Goal: Check status: Check status

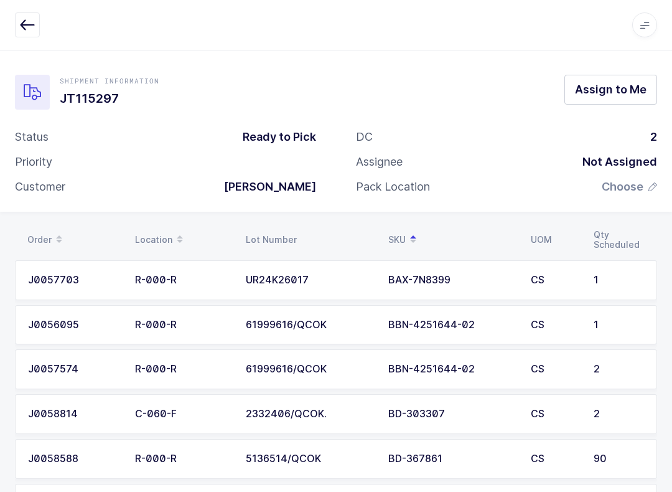
scroll to position [2952, 0]
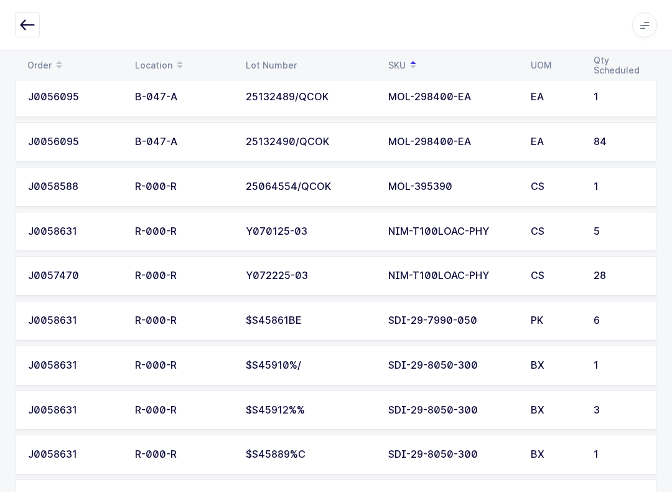
click at [22, 17] on icon "button" at bounding box center [27, 24] width 15 height 15
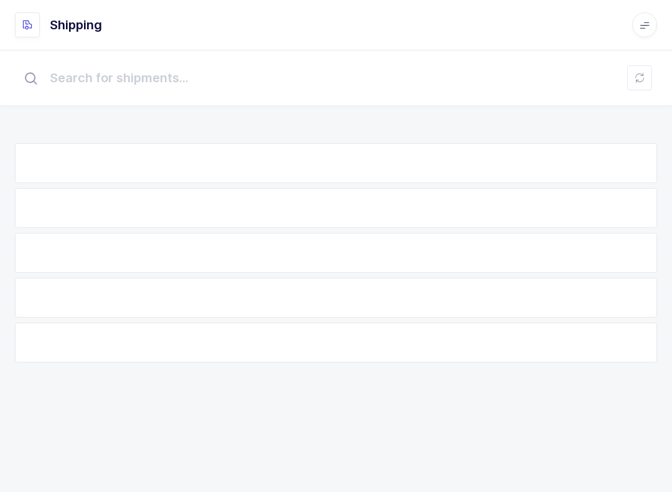
click at [642, 69] on button at bounding box center [640, 77] width 25 height 25
click at [628, 87] on button at bounding box center [640, 77] width 25 height 25
click at [652, 19] on div "Error Error importing orders" at bounding box center [559, 36] width 205 height 52
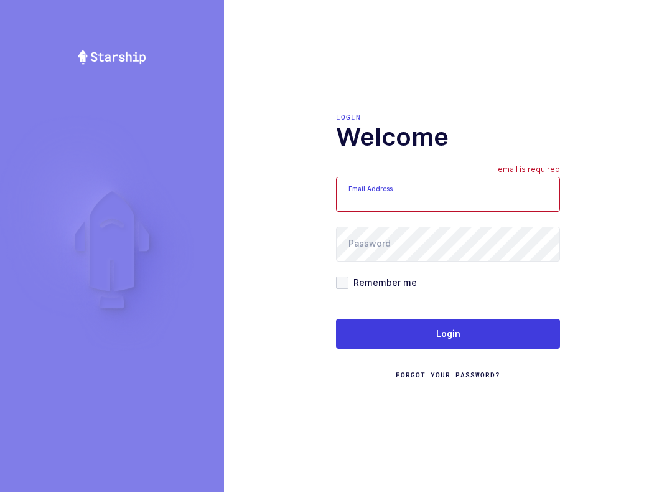
scroll to position [12, 0]
type input "[EMAIL_ADDRESS][DOMAIN_NAME]"
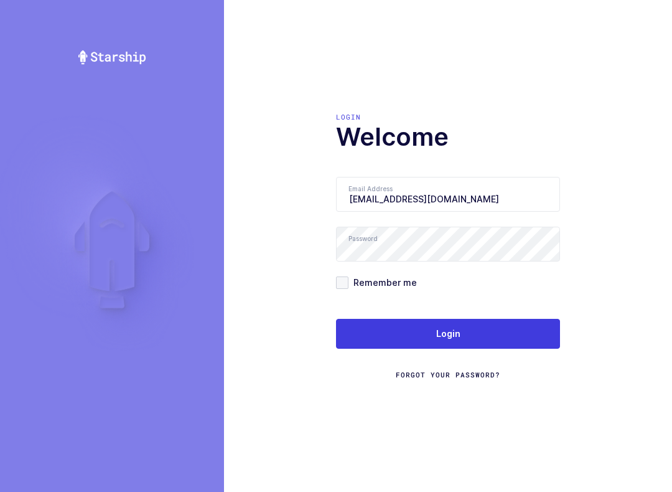
click at [467, 331] on button "Login" at bounding box center [448, 334] width 224 height 30
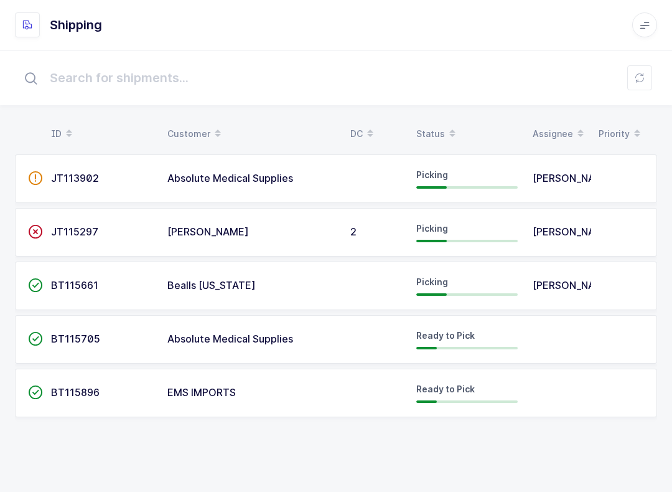
click at [445, 134] on span at bounding box center [452, 133] width 15 height 21
click at [650, 79] on button at bounding box center [640, 77] width 25 height 25
click at [535, 291] on span "Samuel Mangual" at bounding box center [574, 285] width 82 height 12
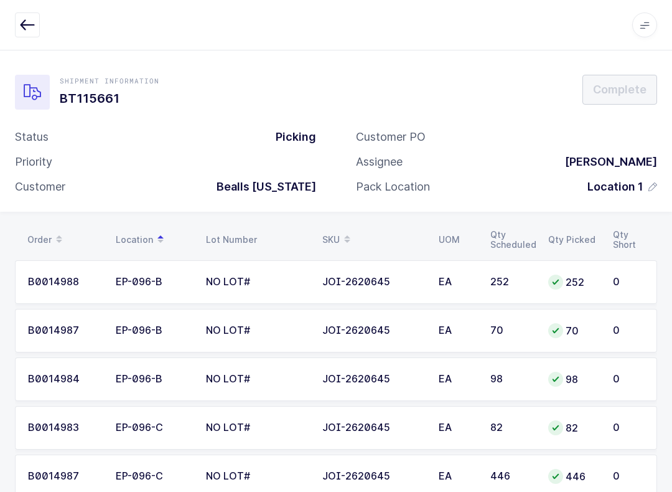
click at [11, 28] on div "Apps Core Warehouse Admin Mission Control Purchasing Baltazar N. Logout Account…" at bounding box center [336, 25] width 672 height 50
click at [19, 21] on button "button" at bounding box center [27, 24] width 25 height 25
